Goal: Transaction & Acquisition: Download file/media

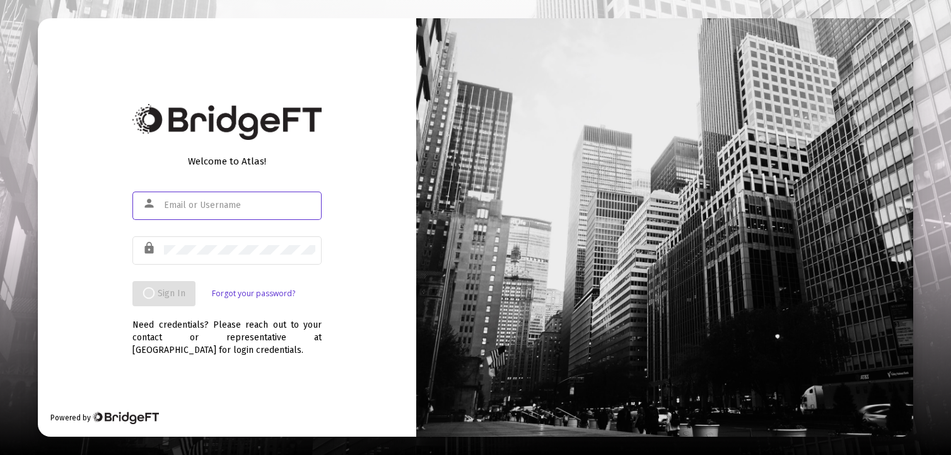
type input "[EMAIL_ADDRESS][DOMAIN_NAME]"
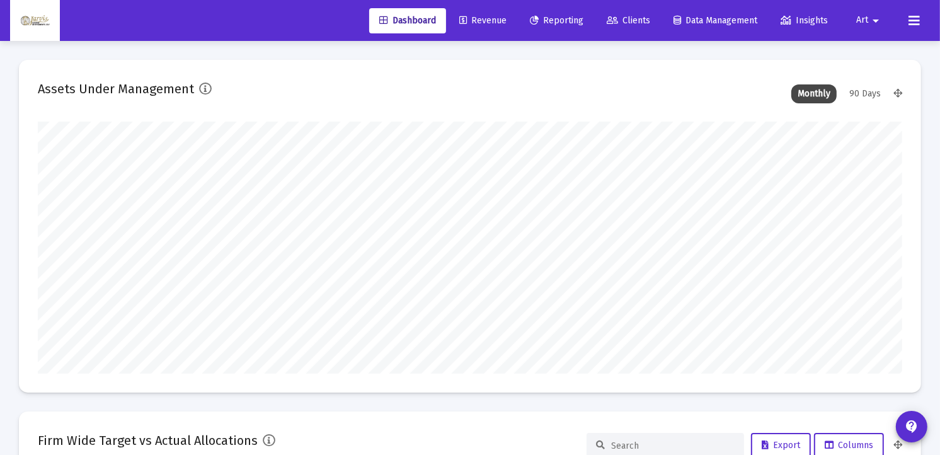
scroll to position [252, 465]
click at [561, 15] on span "Reporting" at bounding box center [557, 20] width 54 height 11
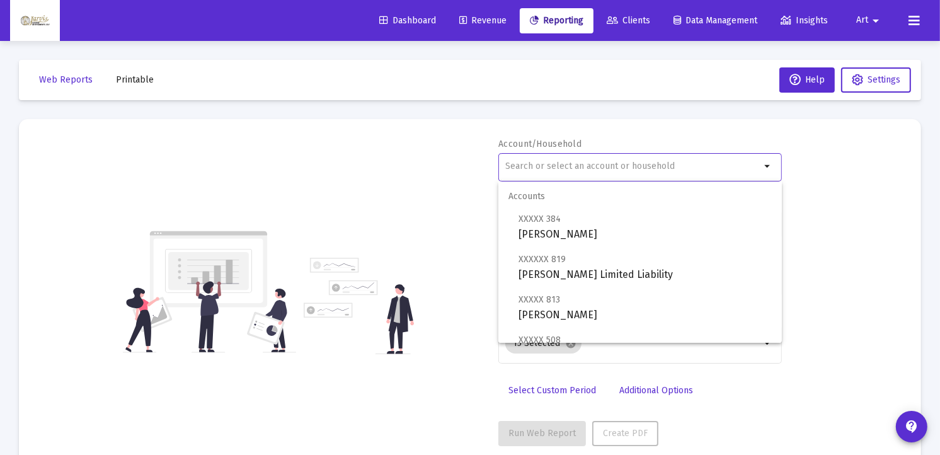
click at [562, 170] on input "text" at bounding box center [633, 166] width 255 height 10
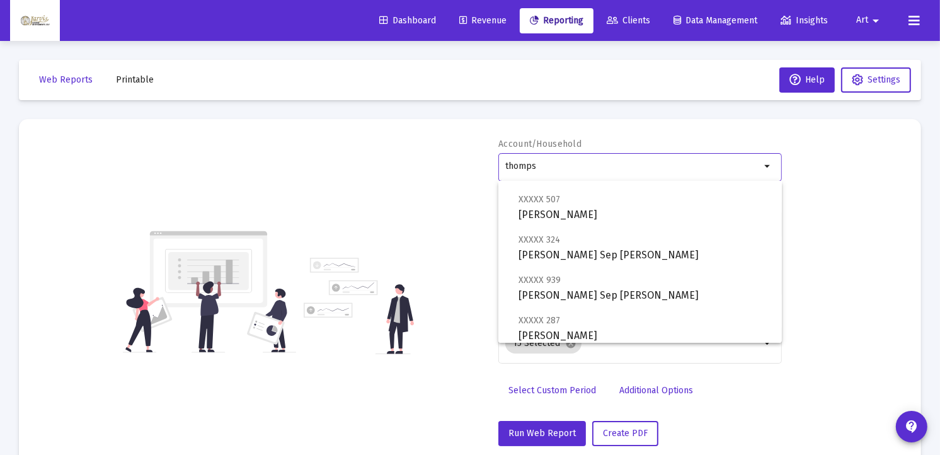
scroll to position [252, 0]
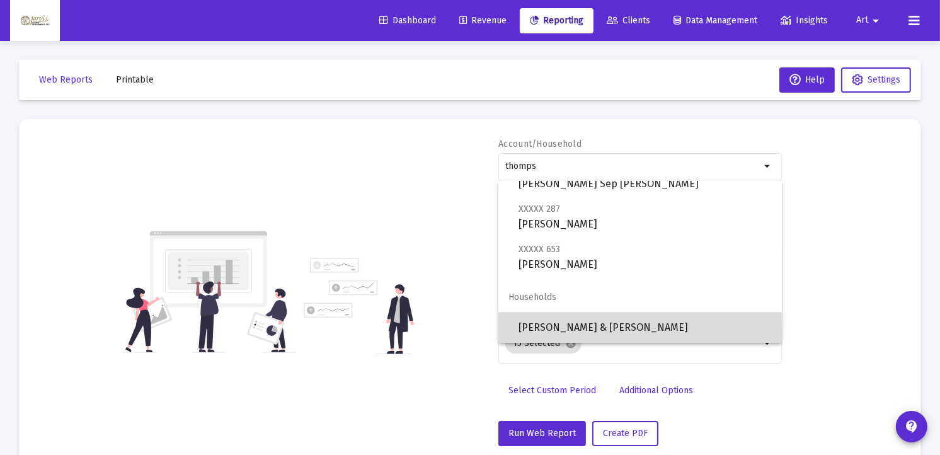
click at [682, 325] on span "[PERSON_NAME] & [PERSON_NAME]" at bounding box center [645, 328] width 253 height 30
type input "[PERSON_NAME] & [PERSON_NAME]"
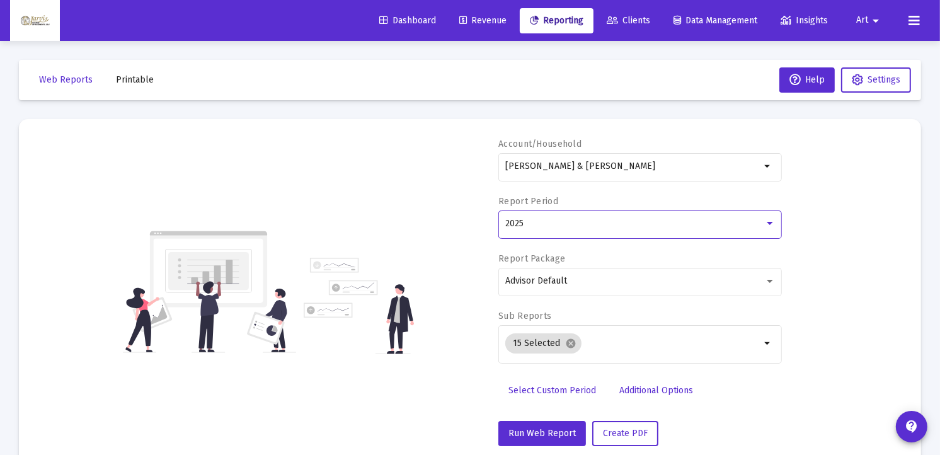
click at [765, 219] on div at bounding box center [770, 224] width 11 height 10
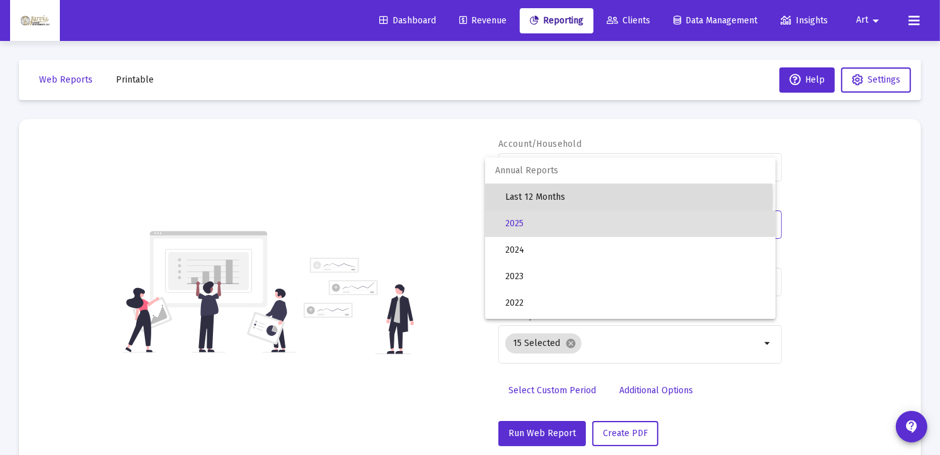
click at [629, 197] on span "Last 12 Months" at bounding box center [636, 197] width 260 height 26
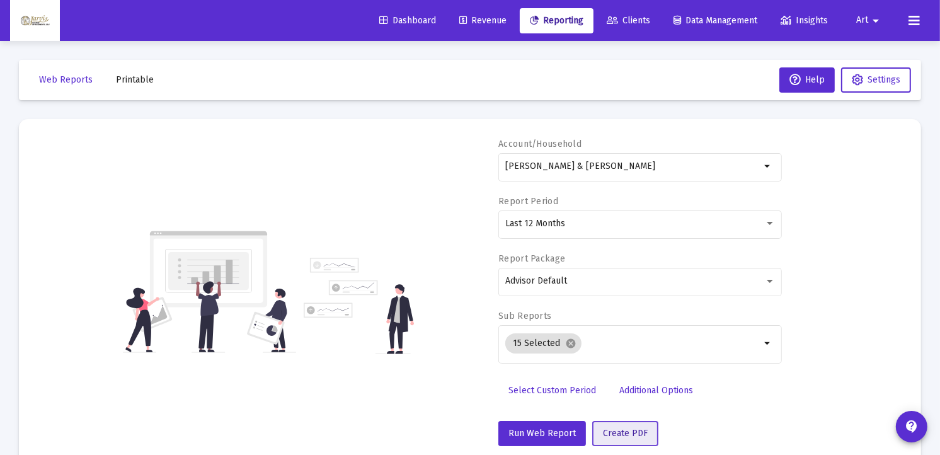
click at [615, 430] on span "Create PDF" at bounding box center [625, 433] width 45 height 11
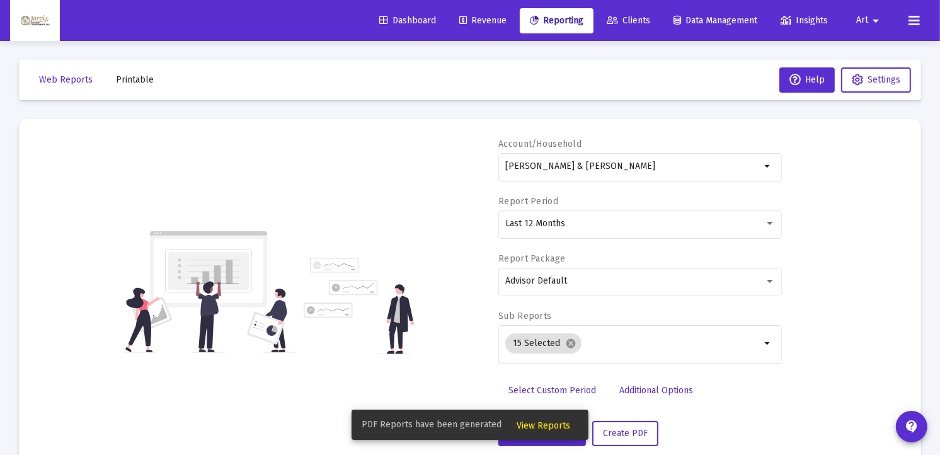
click at [541, 431] on span "View Reports" at bounding box center [544, 425] width 54 height 11
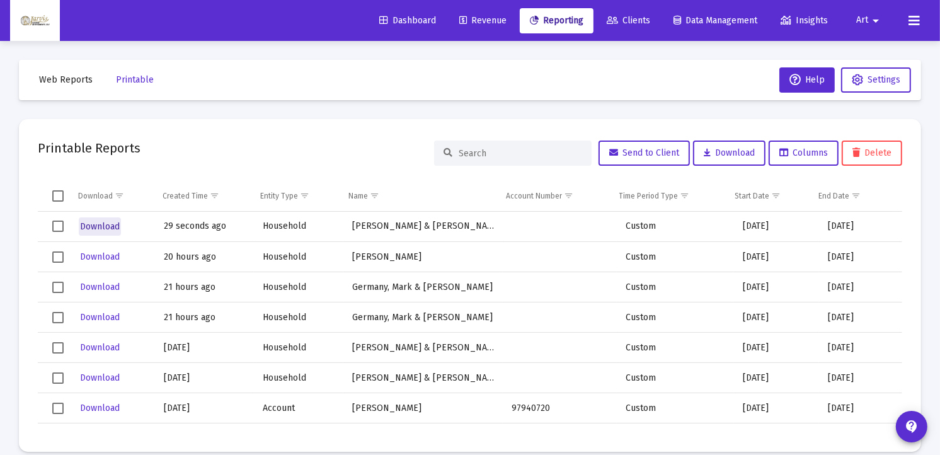
click at [102, 226] on span "Download" at bounding box center [100, 226] width 40 height 11
